Goal: Use online tool/utility: Utilize a website feature to perform a specific function

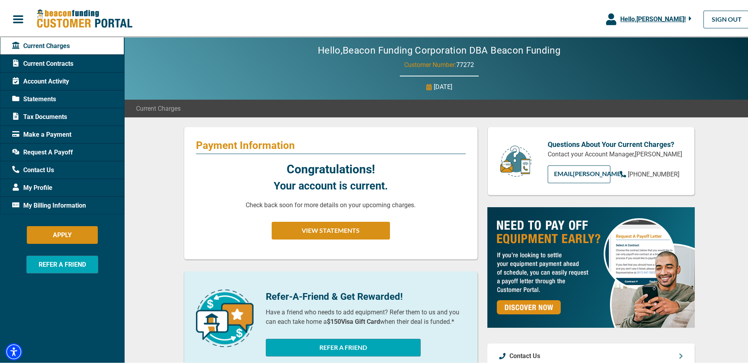
click at [689, 16] on icon "button" at bounding box center [690, 16] width 3 height 7
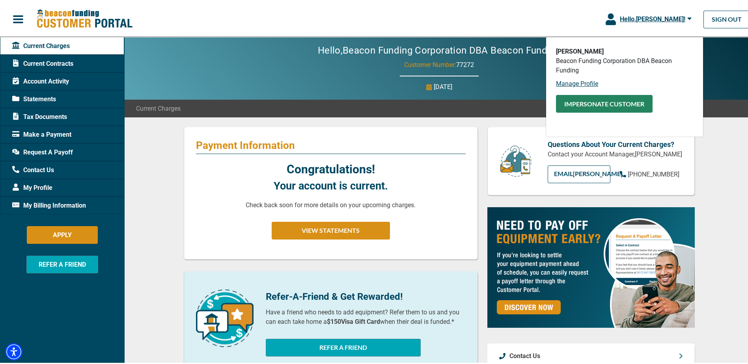
click at [603, 102] on button "Impersonate Customer" at bounding box center [604, 102] width 97 height 18
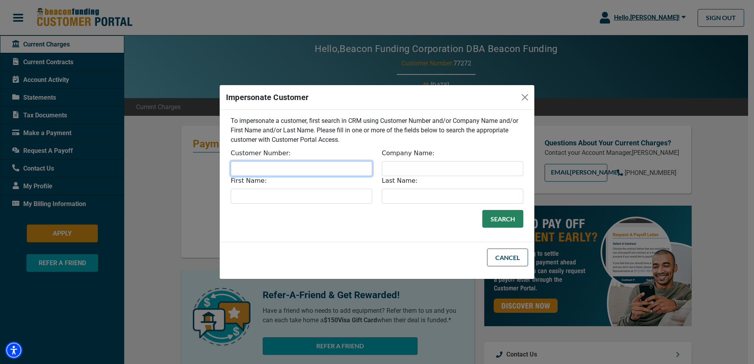
click at [295, 165] on input "Customer Number:" at bounding box center [302, 168] width 142 height 15
click at [309, 167] on input "Customer Number:" at bounding box center [302, 168] width 142 height 15
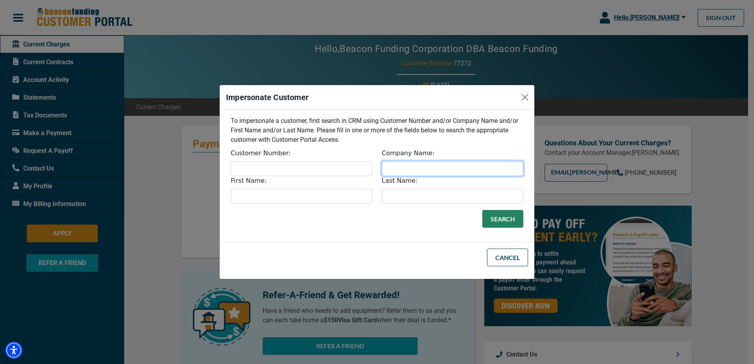
click at [432, 165] on input "Company Name:" at bounding box center [453, 168] width 142 height 15
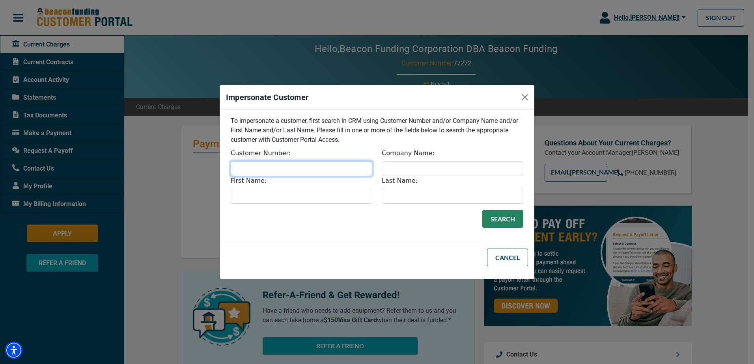
click at [290, 169] on input "Customer Number:" at bounding box center [302, 168] width 142 height 15
click at [281, 163] on input "Customer Number:" at bounding box center [302, 168] width 142 height 15
type input "30132"
click at [497, 217] on button "Search" at bounding box center [502, 219] width 41 height 18
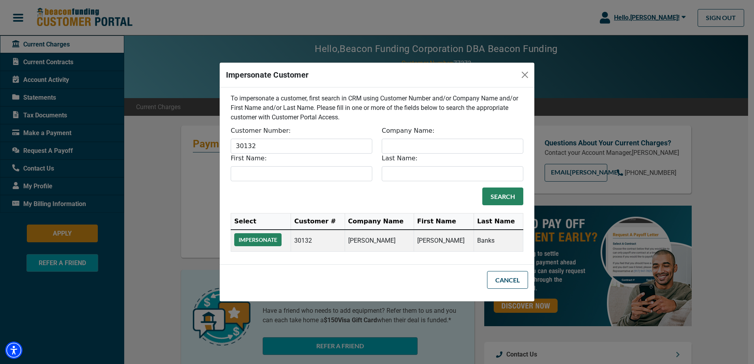
click at [263, 244] on button "Impersonate" at bounding box center [257, 239] width 47 height 13
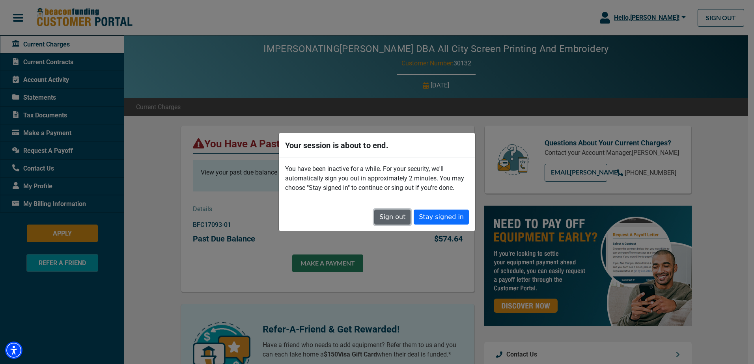
click at [397, 220] on button "Sign out" at bounding box center [392, 217] width 36 height 15
